Goal: Use online tool/utility: Utilize a website feature to perform a specific function

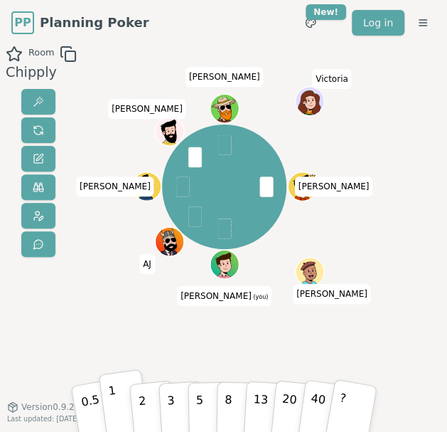
click at [119, 137] on button "1" at bounding box center [123, 402] width 51 height 69
drag, startPoint x: 77, startPoint y: 312, endPoint x: 85, endPoint y: 321, distance: 12.1
click at [77, 137] on div "Room Chipply [PERSON_NAME] (you) AJ [PERSON_NAME] [PERSON_NAME] [PERSON_NAME] 0…" at bounding box center [223, 240] width 447 height 391
click at [166, 137] on button "3" at bounding box center [181, 403] width 46 height 66
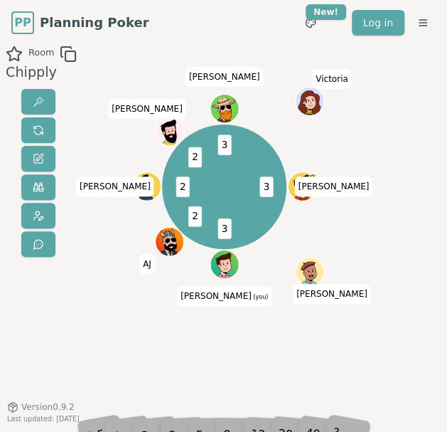
click at [147, 137] on div "3 3 2 2 2 3 [PERSON_NAME] (you) AJ [PERSON_NAME] [PERSON_NAME] [PERSON_NAME]" at bounding box center [224, 240] width 226 height 391
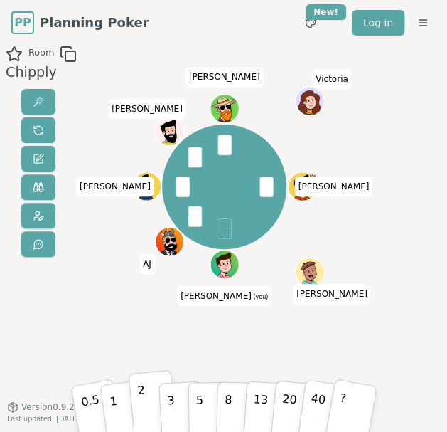
click at [142, 137] on p "2" at bounding box center [142, 404] width 12 height 49
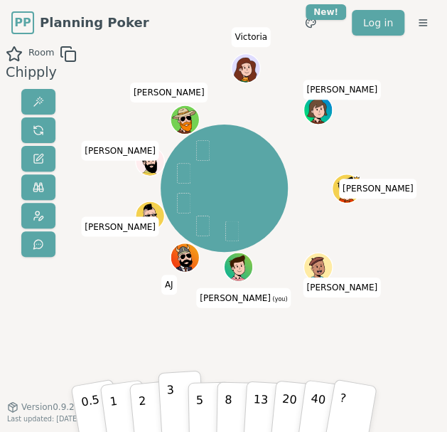
click at [176, 137] on button "3" at bounding box center [181, 403] width 46 height 66
click at [407, 137] on div "Room Chipply [PERSON_NAME] (you) AJ [PERSON_NAME] [PERSON_NAME] [PERSON_NAME] […" at bounding box center [223, 240] width 447 height 391
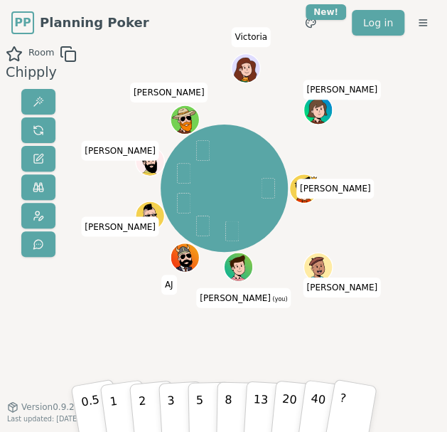
click at [213, 137] on div "[PERSON_NAME] (you) AJ [PERSON_NAME] [PERSON_NAME] [PERSON_NAME] [PERSON_NAME]" at bounding box center [224, 240] width 226 height 391
click at [143, 137] on div "[PERSON_NAME] (you) AJ [PERSON_NAME] [PERSON_NAME] [PERSON_NAME] [PERSON_NAME]" at bounding box center [224, 240] width 226 height 391
click at [134, 137] on div "[PERSON_NAME] (you) AJ [PERSON_NAME] [PERSON_NAME] [PERSON_NAME] [PERSON_NAME]" at bounding box center [224, 240] width 226 height 391
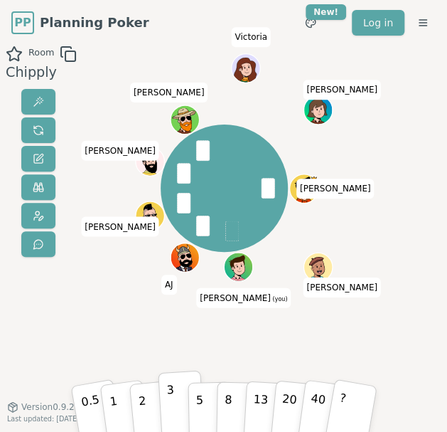
click at [174, 137] on button "3" at bounding box center [181, 403] width 46 height 66
click at [216, 137] on div "Majority 3 3 3 2 3 2 3 [PERSON_NAME] (you) AJ [PERSON_NAME] [PERSON_NAME] [PERS…" at bounding box center [224, 240] width 226 height 391
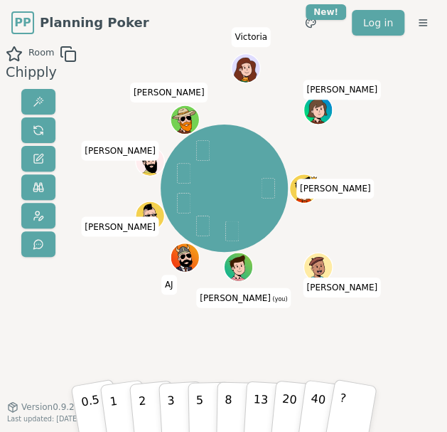
click at [65, 137] on div "Room Chipply" at bounding box center [38, 240] width 77 height 391
click at [146, 137] on button "2" at bounding box center [152, 403] width 48 height 68
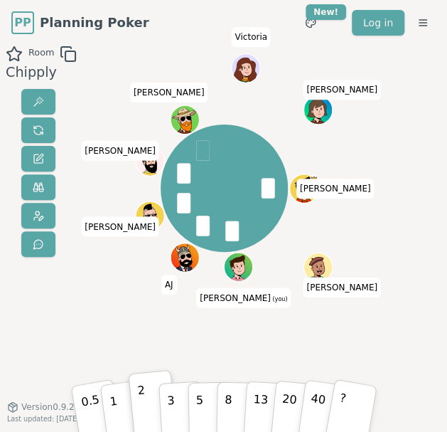
click at [402, 137] on div "Room Chipply [PERSON_NAME] (you) AJ [PERSON_NAME] [PERSON_NAME] [PERSON_NAME] […" at bounding box center [223, 240] width 447 height 391
click at [243, 137] on div "Majority 2 2 2 2 2 2 3 [PERSON_NAME] (you) AJ [PERSON_NAME] [PERSON_NAME] [PERS…" at bounding box center [224, 240] width 226 height 391
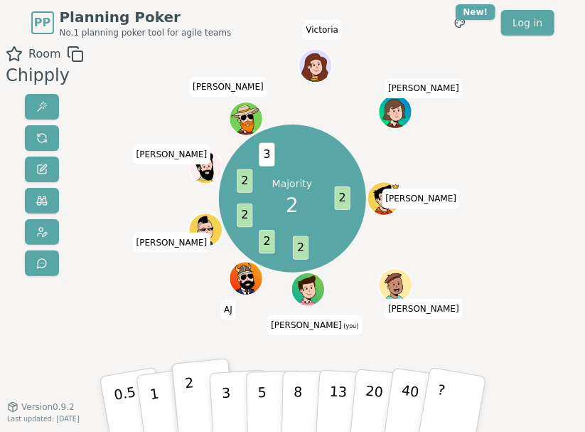
click at [43, 137] on div "Room Chipply" at bounding box center [42, 240] width 84 height 391
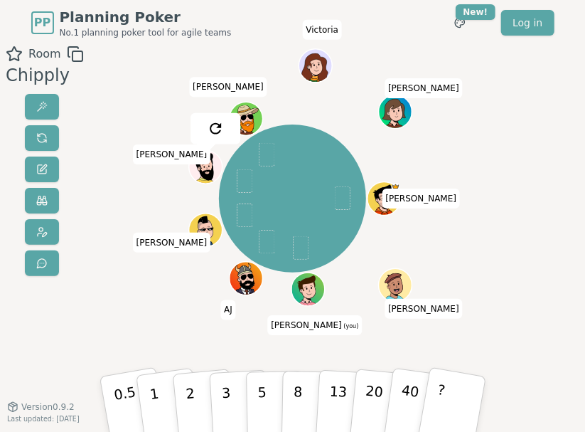
click at [454, 137] on div "Room Chipply [PERSON_NAME] (you) AJ [PERSON_NAME] [PERSON_NAME] [PERSON_NAME] […" at bounding box center [292, 240] width 585 height 391
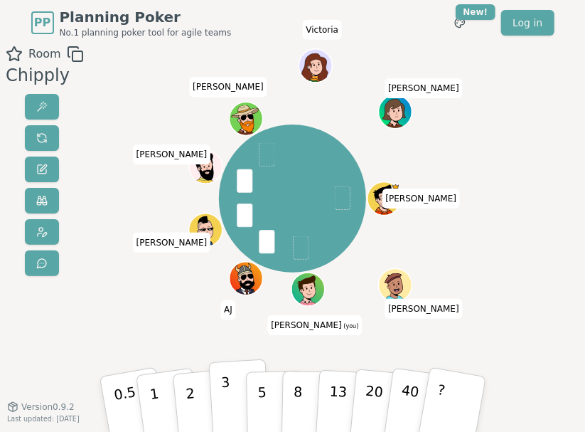
click at [225, 137] on p "3" at bounding box center [226, 404] width 12 height 63
click at [436, 137] on div "[PERSON_NAME] (you) AJ [PERSON_NAME] [PERSON_NAME] [PERSON_NAME] [PERSON_NAME]" at bounding box center [292, 198] width 310 height 255
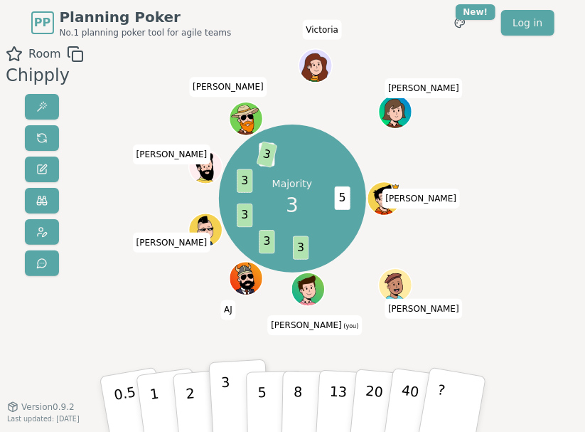
click at [351, 137] on div "Majority 3 5 3 3 3 3 2 3 [PERSON_NAME] (you) AJ [PERSON_NAME] [PERSON_NAME] [PE…" at bounding box center [292, 240] width 310 height 391
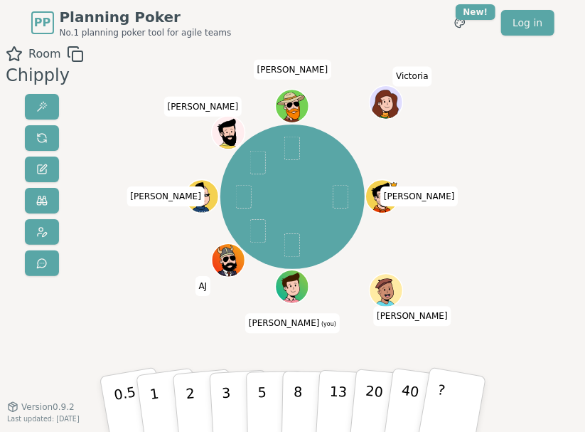
click at [417, 14] on div "Toggle theme New! Log in [GEOGRAPHIC_DATA]" at bounding box center [483, 23] width 141 height 26
click at [119, 137] on div "Room Chipply [PERSON_NAME] (you) AJ [PERSON_NAME] [PERSON_NAME] [PERSON_NAME] 0…" at bounding box center [292, 240] width 585 height 391
click at [439, 137] on p "?" at bounding box center [439, 401] width 18 height 63
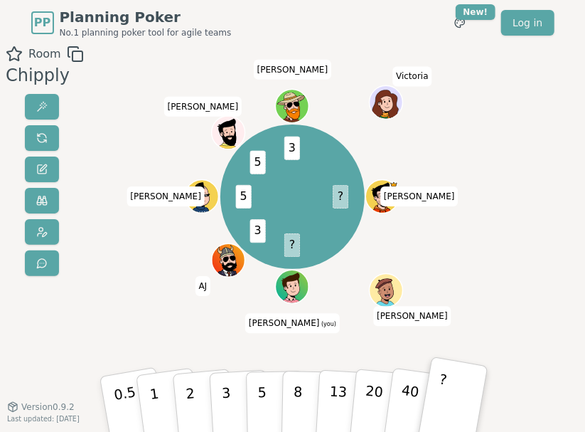
drag, startPoint x: 225, startPoint y: 338, endPoint x: 197, endPoint y: 336, distance: 28.6
click at [197, 137] on div "? ? 3 5 5 3 [PERSON_NAME] (you) AJ [PERSON_NAME] [PERSON_NAME] [PERSON_NAME]" at bounding box center [292, 240] width 310 height 391
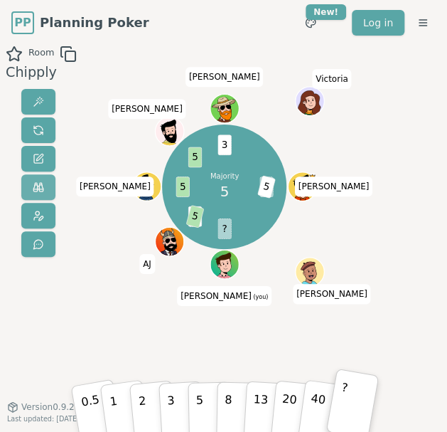
click at [44, 137] on button at bounding box center [38, 187] width 34 height 26
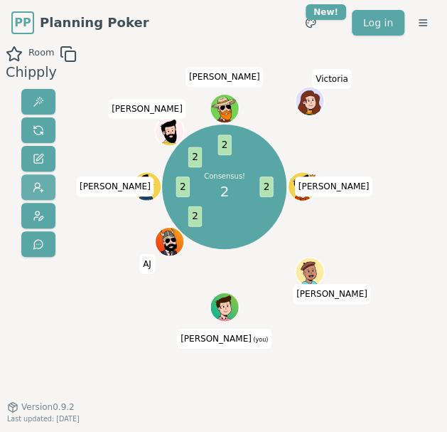
click at [39, 137] on span at bounding box center [38, 186] width 11 height 11
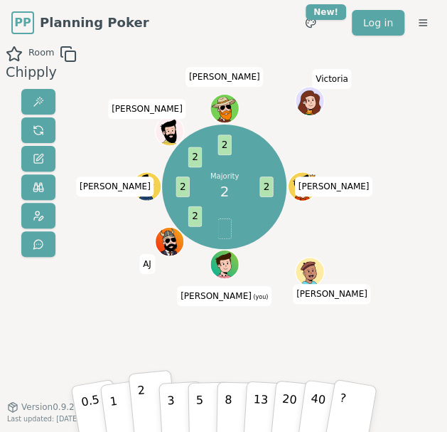
click at [139, 137] on p "2" at bounding box center [142, 404] width 12 height 49
click at [144, 137] on button "2" at bounding box center [152, 403] width 48 height 68
click at [148, 137] on button "2" at bounding box center [152, 403] width 48 height 68
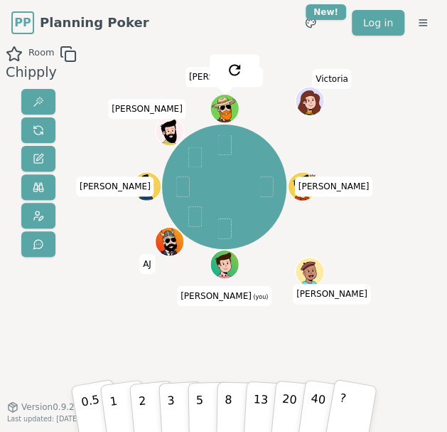
click at [252, 137] on div "[PERSON_NAME] (you) AJ [PERSON_NAME] [PERSON_NAME] [PERSON_NAME]" at bounding box center [224, 240] width 226 height 391
click at [219, 137] on div "[PERSON_NAME] (you) AJ [PERSON_NAME] [PERSON_NAME] [PERSON_NAME]" at bounding box center [224, 240] width 226 height 391
click at [60, 137] on div "Room Chipply" at bounding box center [38, 240] width 77 height 391
click at [169, 137] on p "3" at bounding box center [171, 404] width 10 height 48
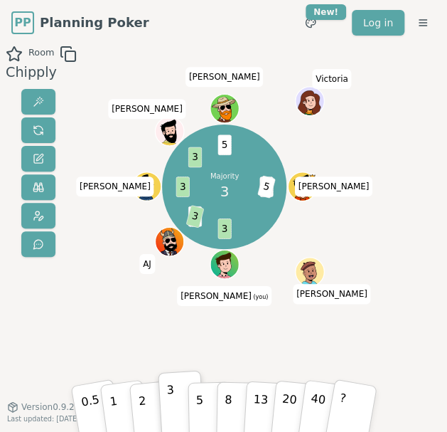
click at [61, 137] on div "Room Chipply" at bounding box center [38, 240] width 77 height 391
click at [348, 137] on div "Room Chipply 8 5 3 2 3 3 5 3 5 [PERSON_NAME] (you) AJ [PERSON_NAME] [PERSON_NAM…" at bounding box center [223, 240] width 447 height 391
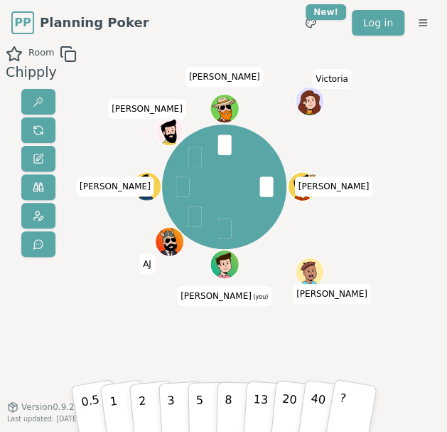
click at [124, 137] on div "[PERSON_NAME] (you) AJ [PERSON_NAME] [PERSON_NAME] [PERSON_NAME]" at bounding box center [224, 240] width 226 height 391
click at [176, 137] on button "3" at bounding box center [181, 403] width 46 height 66
